Goal: Task Accomplishment & Management: Manage account settings

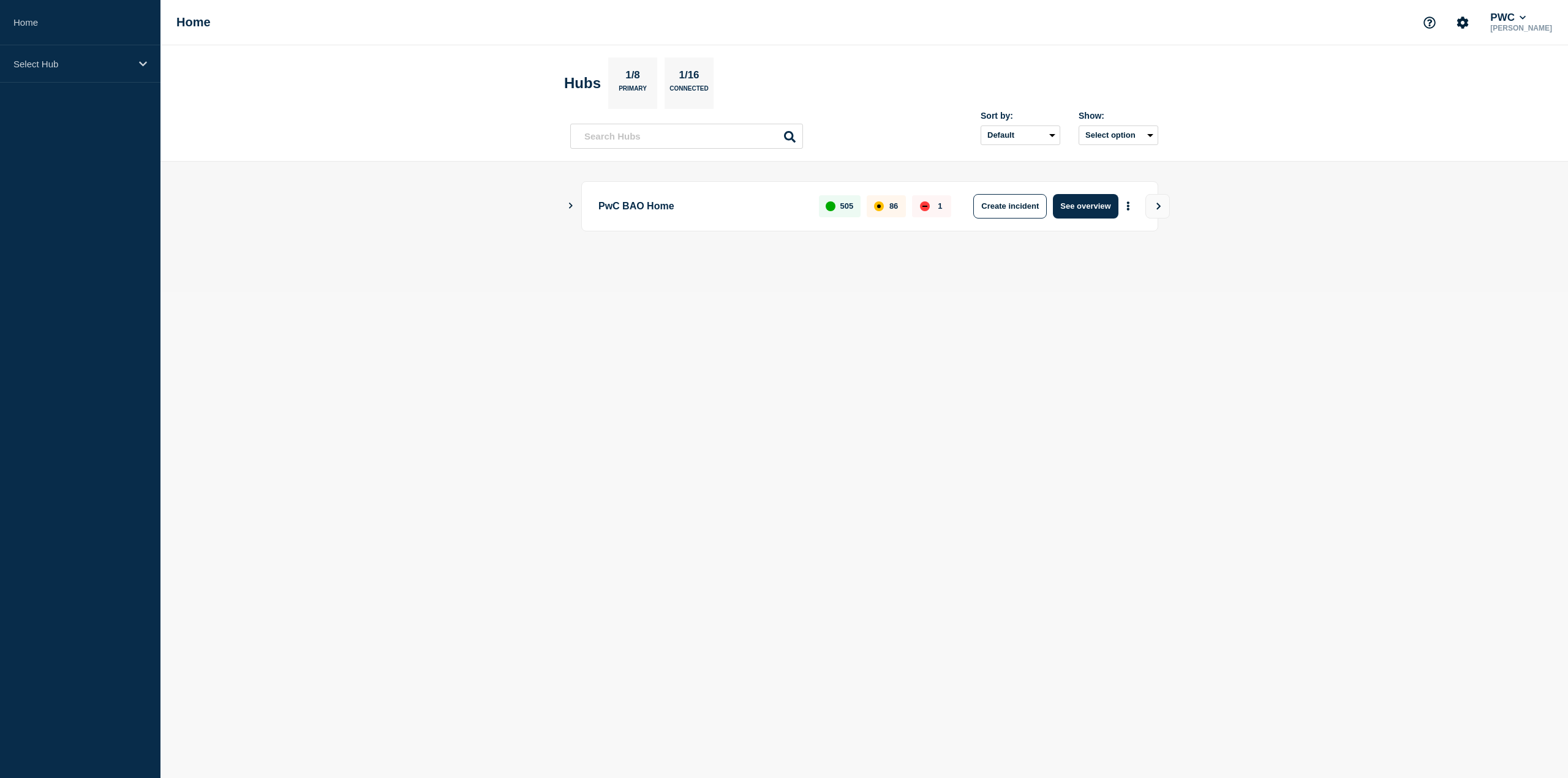
click at [571, 202] on icon "Show Connected Hubs" at bounding box center [570, 205] width 8 height 6
click at [46, 57] on div "Select Hub" at bounding box center [80, 64] width 160 height 37
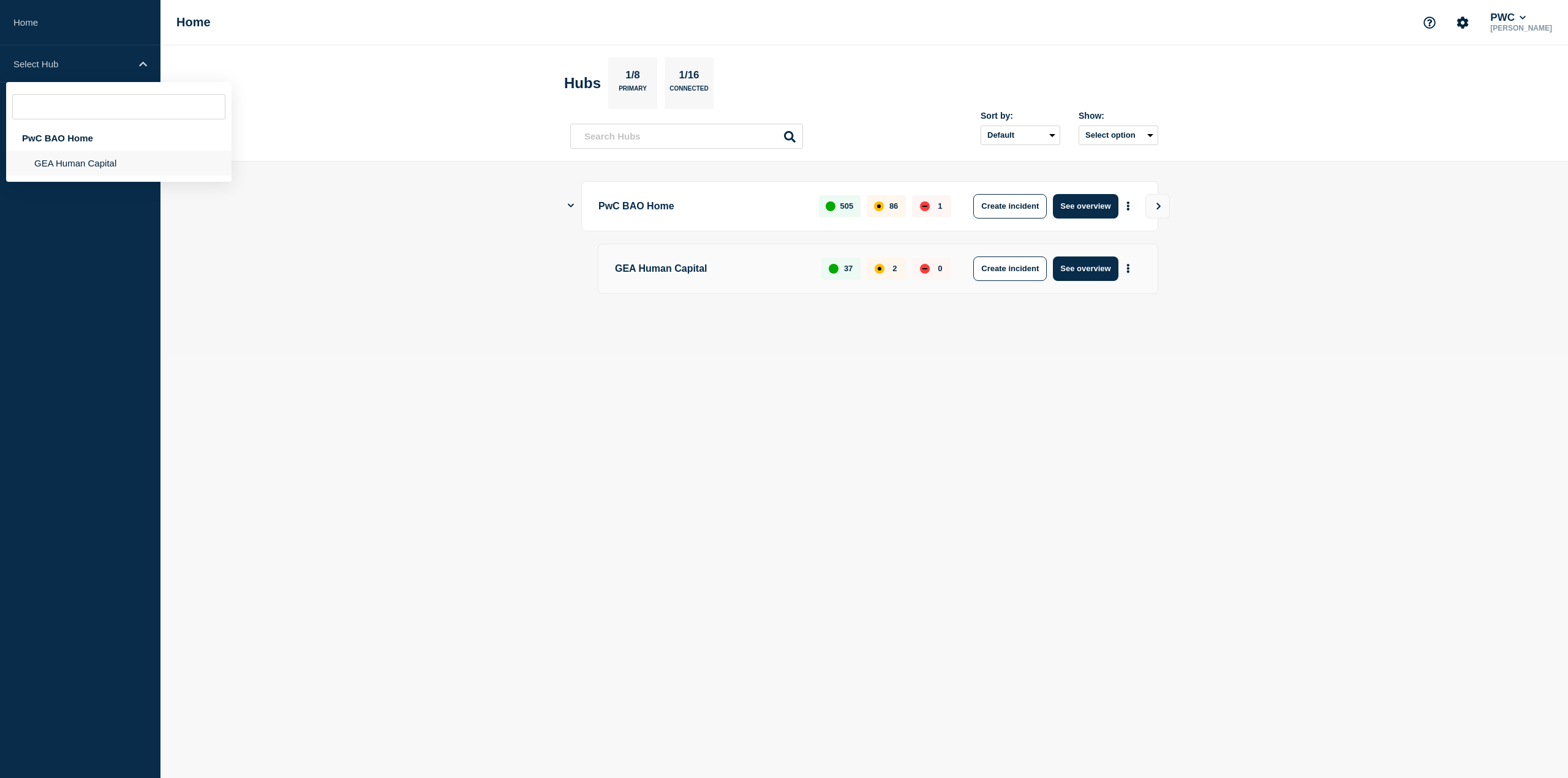
click at [34, 157] on li "GEA Human Capital" at bounding box center [118, 163] width 226 height 25
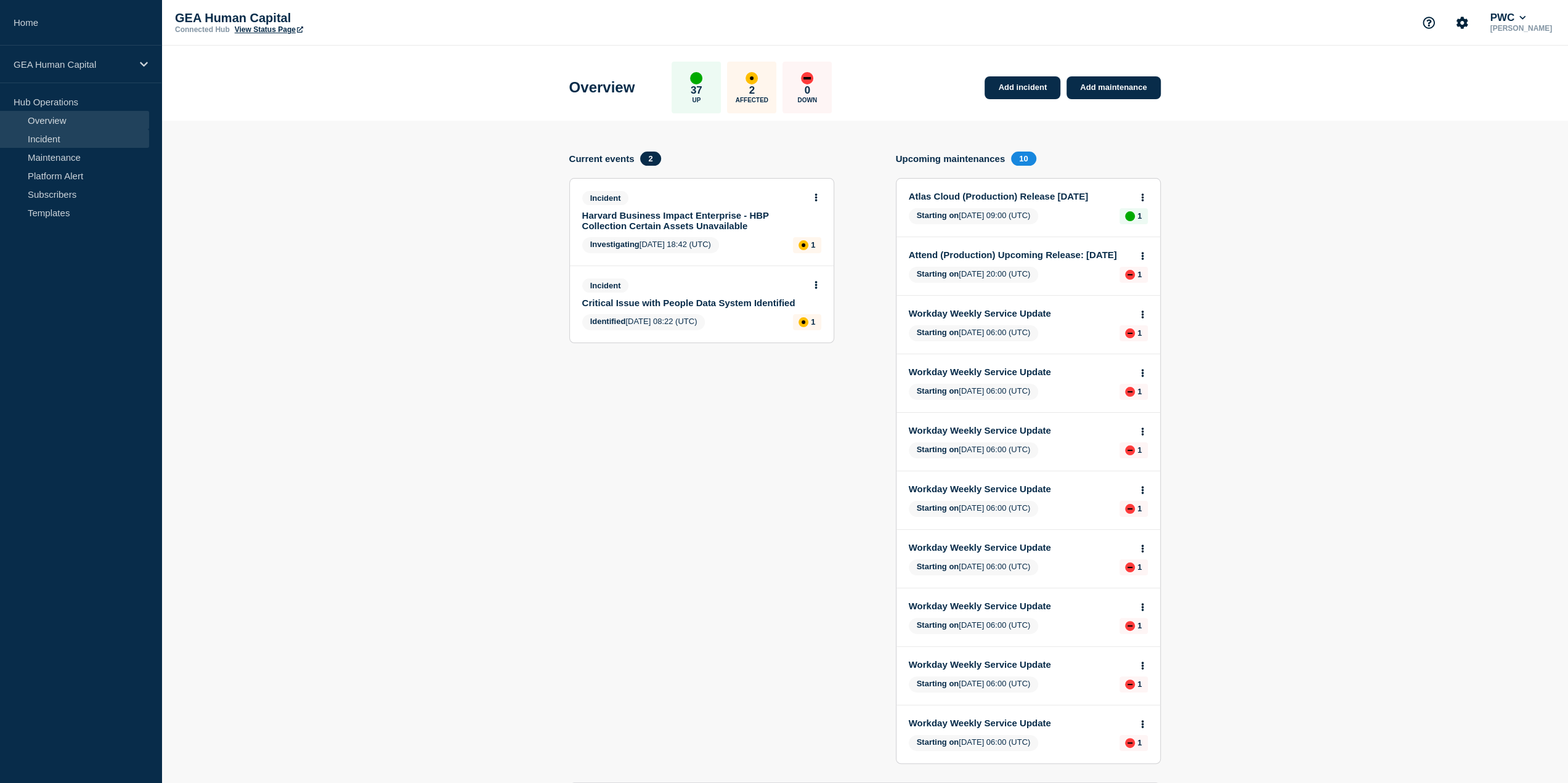
click at [90, 131] on link "Incident" at bounding box center [75, 139] width 149 height 19
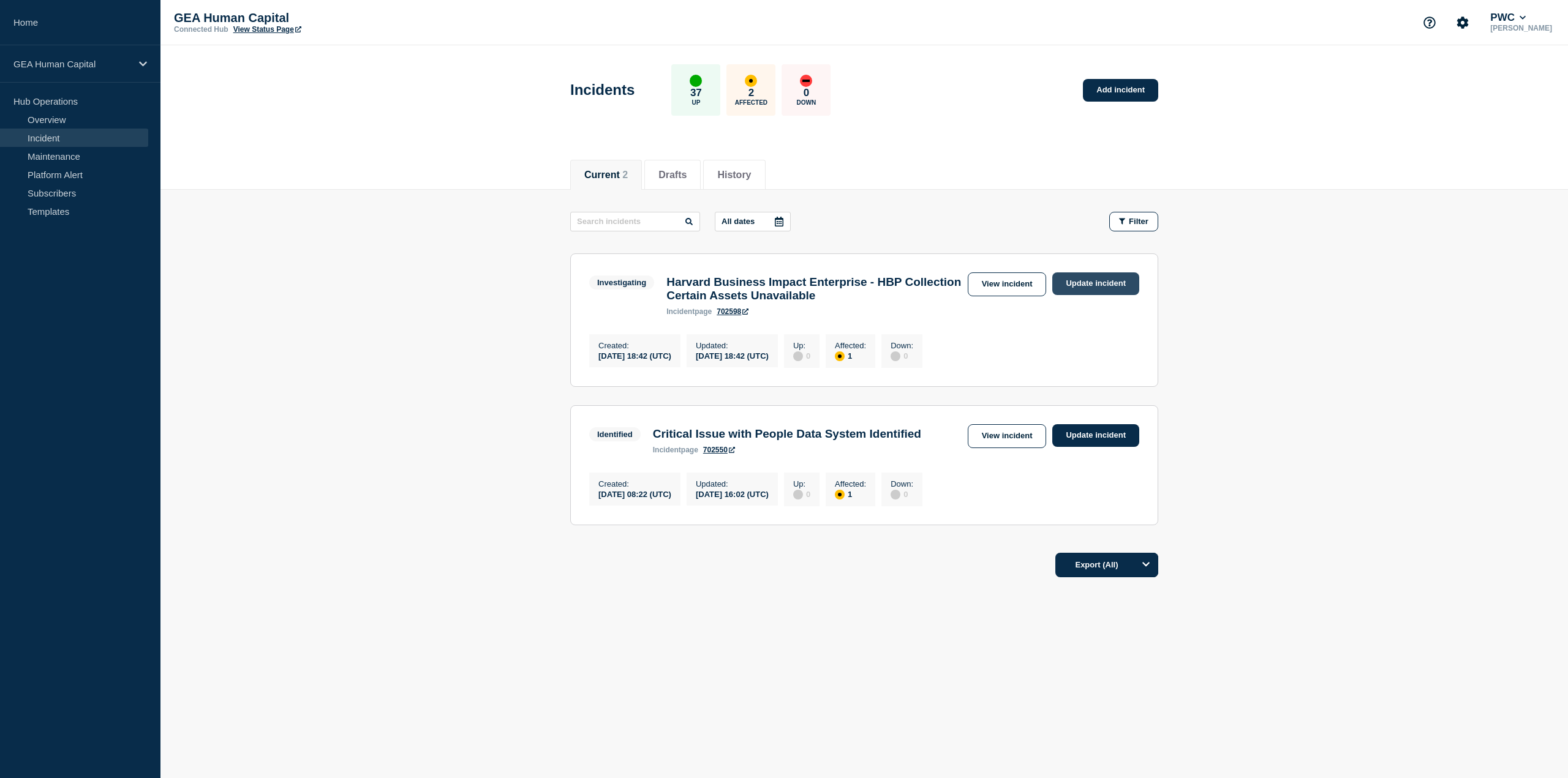
click at [1110, 278] on link "Update incident" at bounding box center [1096, 284] width 87 height 22
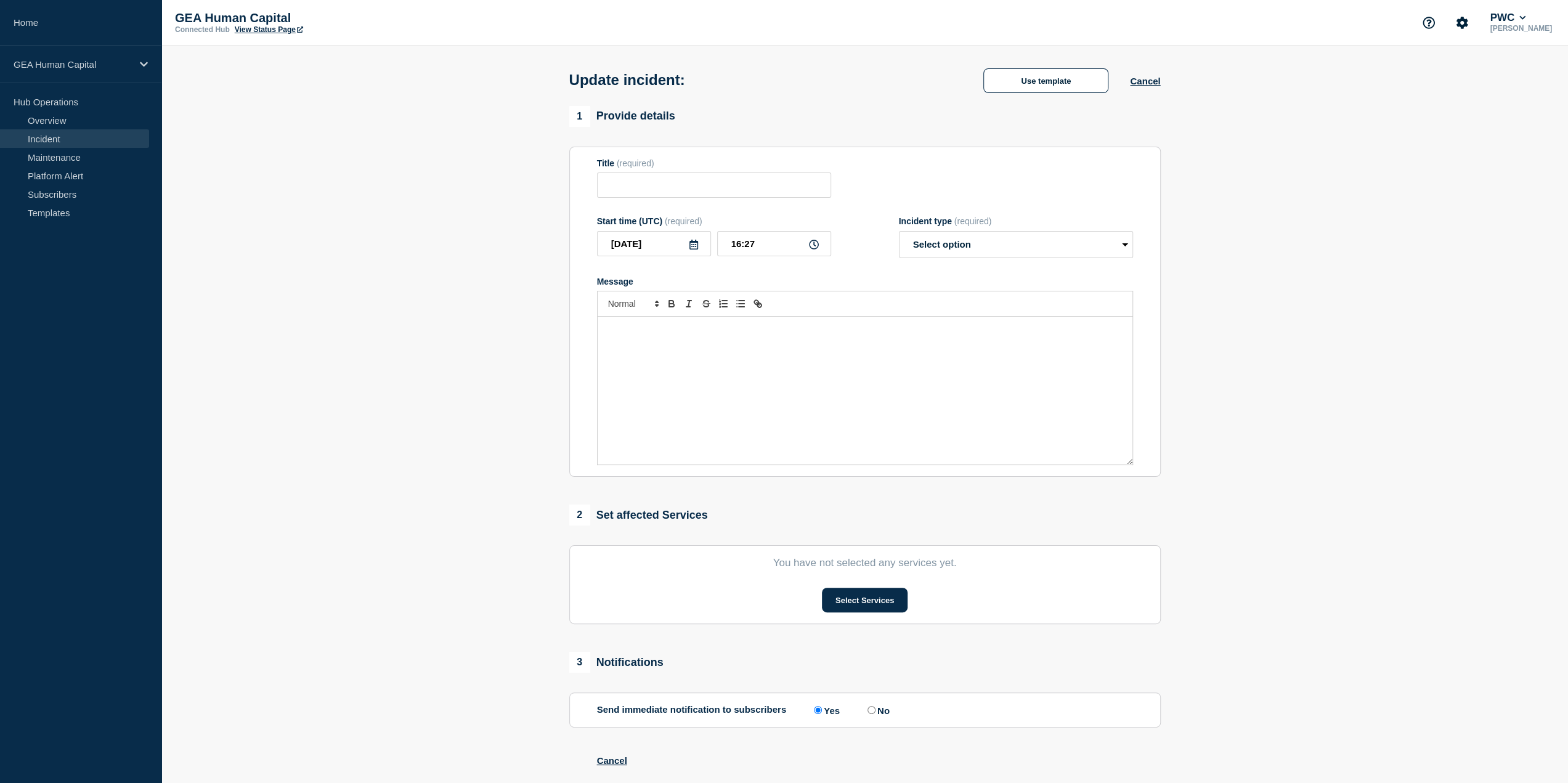
type input "Harvard Business Impact Enterprise - HBP Collection Certain Assets Unavailable"
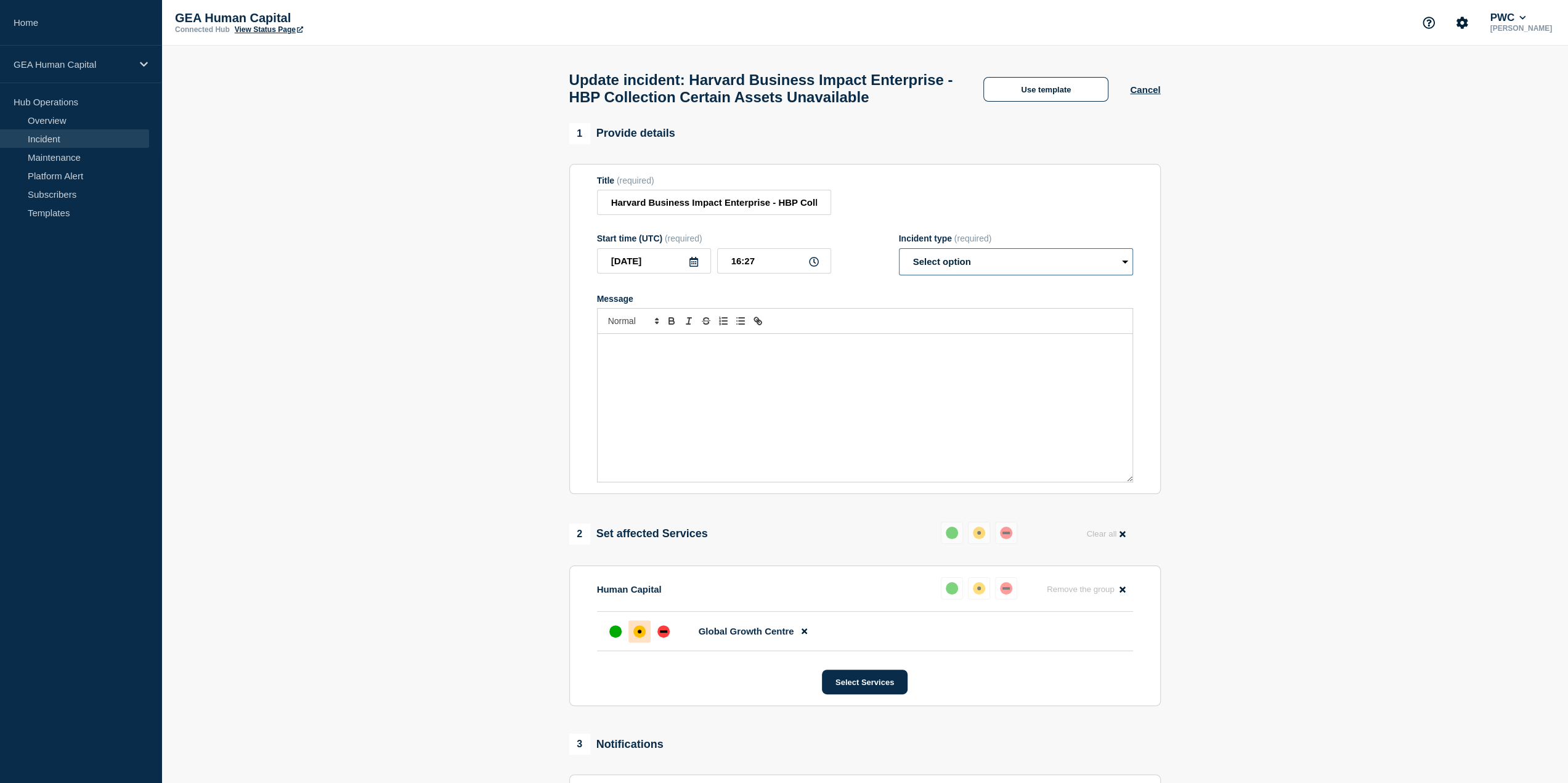
click at [1019, 275] on select "Select option Investigating Identified Monitoring Resolved" at bounding box center [1016, 262] width 234 height 27
select select "resolved"
click at [899, 275] on select "Select option Investigating Identified Monitoring Resolved" at bounding box center [1016, 262] width 234 height 27
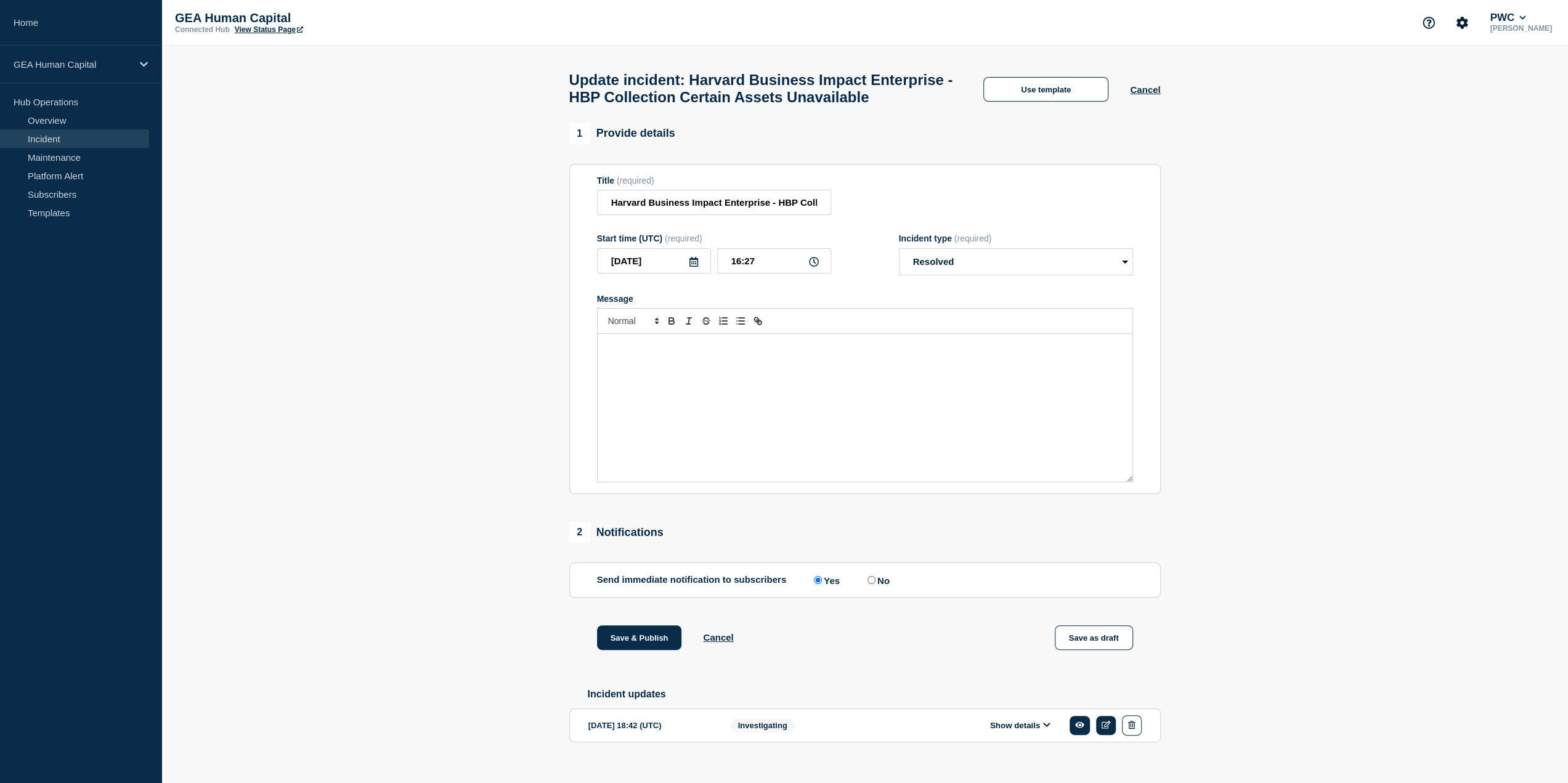
click at [621, 352] on p "Message" at bounding box center [865, 347] width 517 height 11
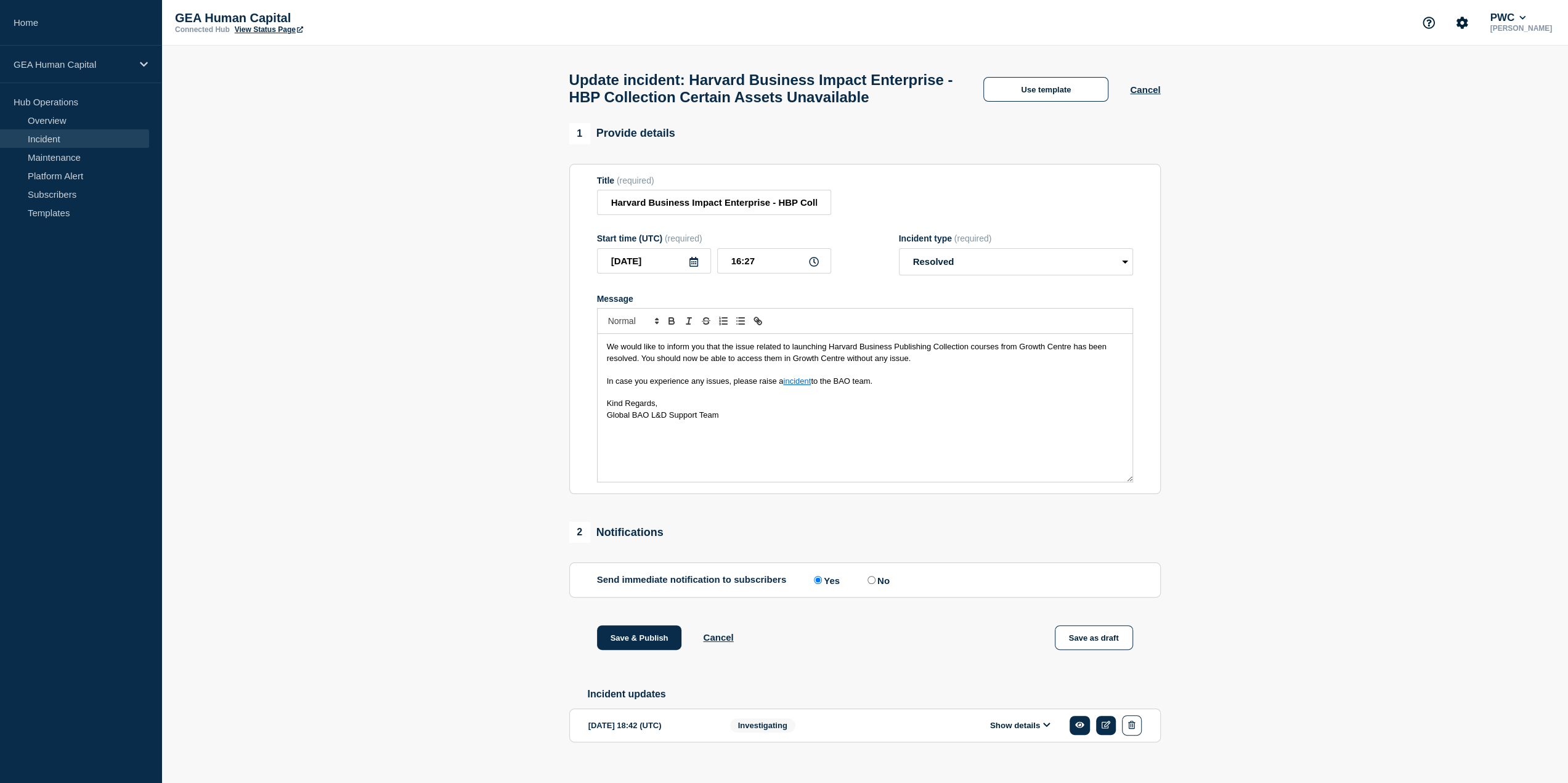
click at [605, 374] on div "We would like to inform you that the issue related to launching Harvard Busines…" at bounding box center [865, 408] width 535 height 148
click at [637, 650] on button "Save & Publish" at bounding box center [640, 637] width 85 height 25
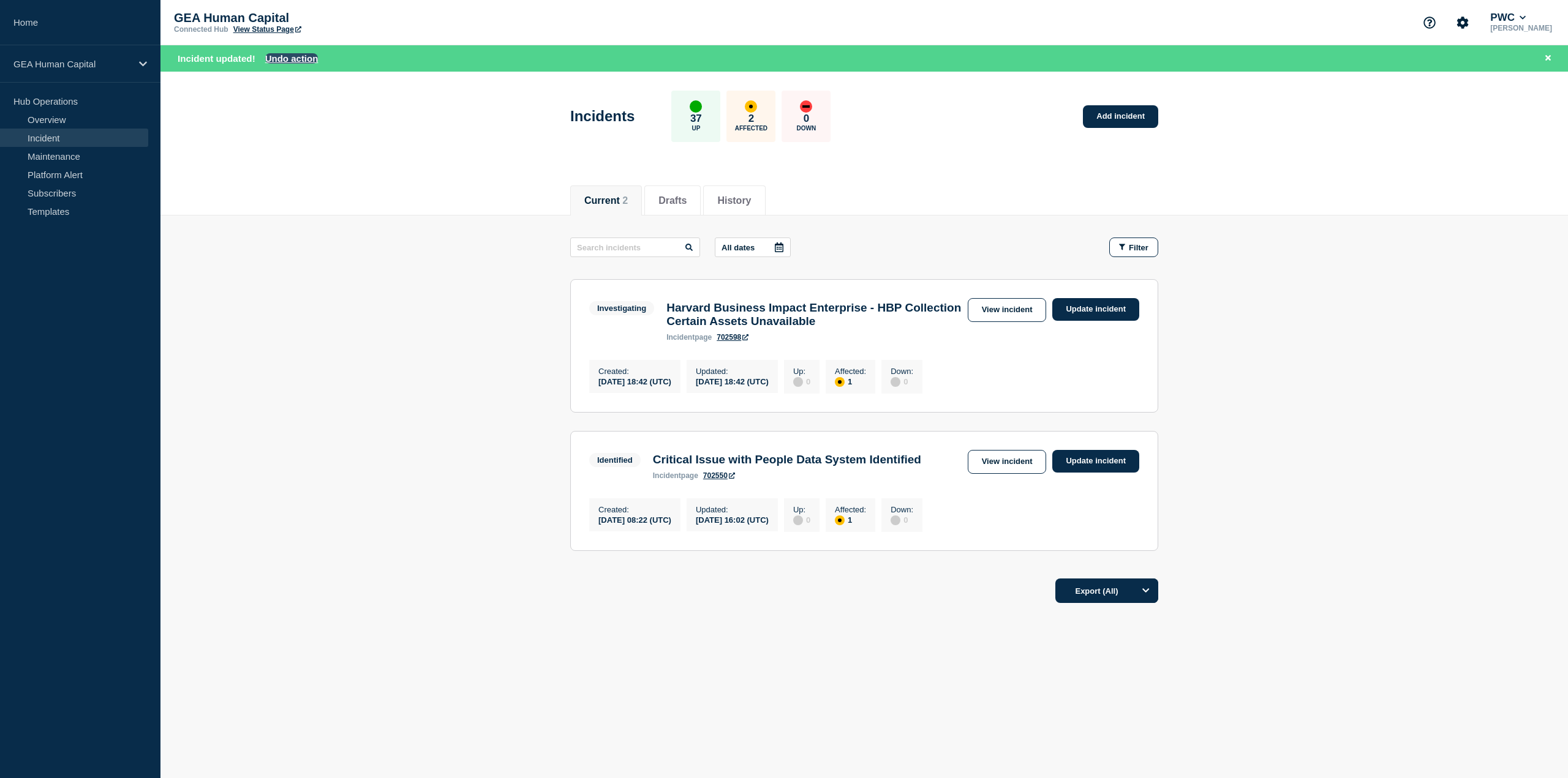
click at [299, 54] on button "Undo action" at bounding box center [292, 58] width 53 height 10
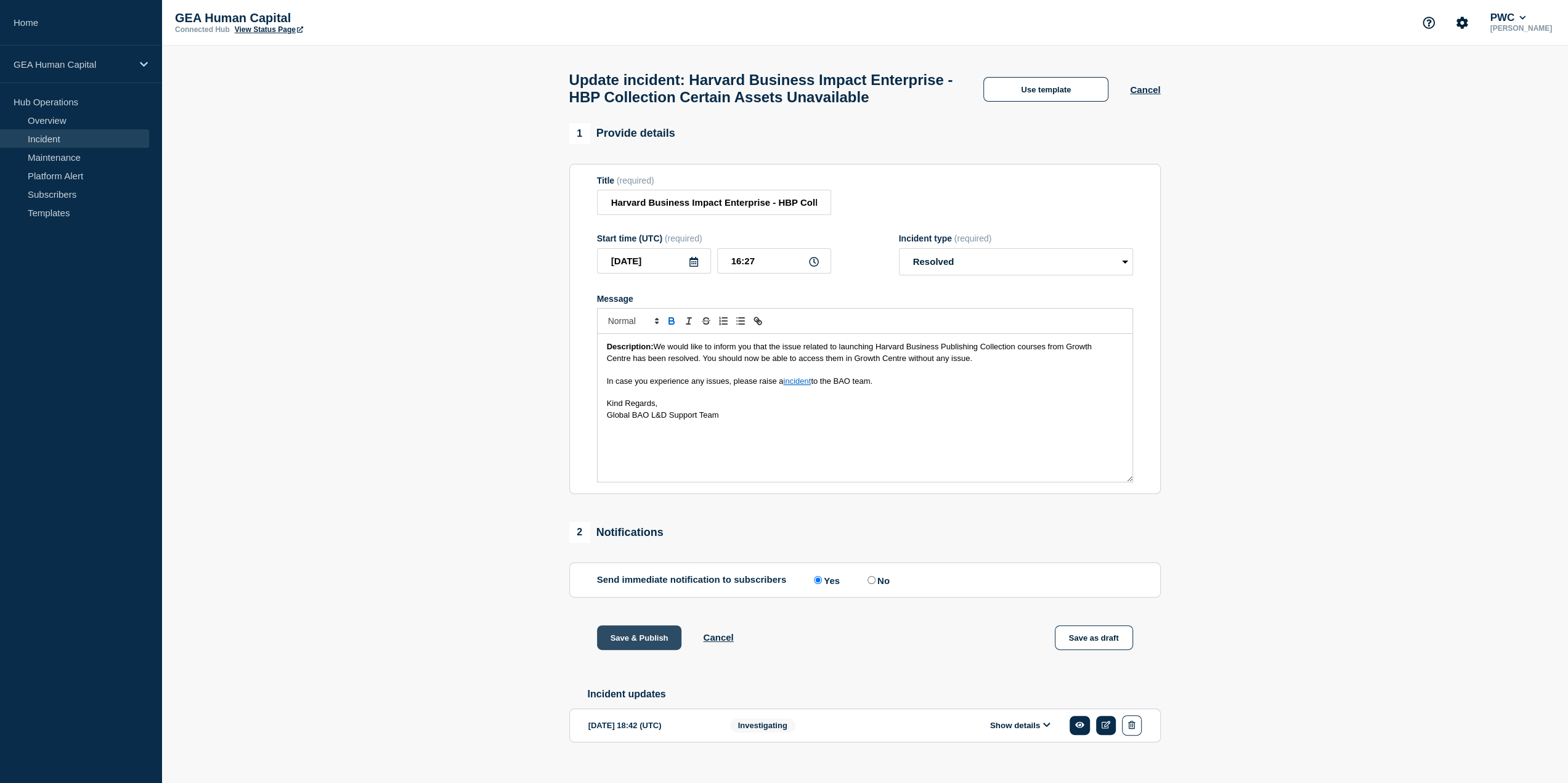
drag, startPoint x: 647, startPoint y: 666, endPoint x: 661, endPoint y: 668, distance: 14.1
click at [646, 650] on button "Save & Publish" at bounding box center [640, 637] width 85 height 25
